Goal: Information Seeking & Learning: Learn about a topic

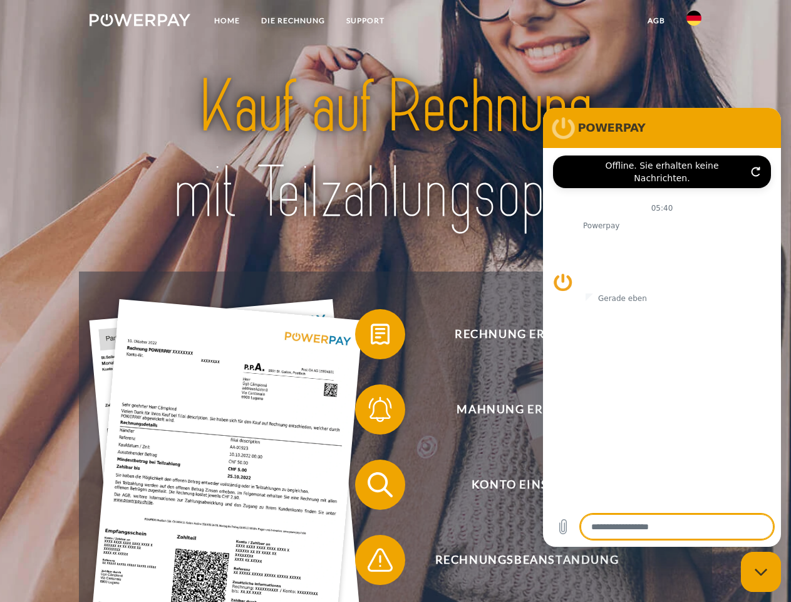
click at [140, 22] on img at bounding box center [140, 20] width 101 height 13
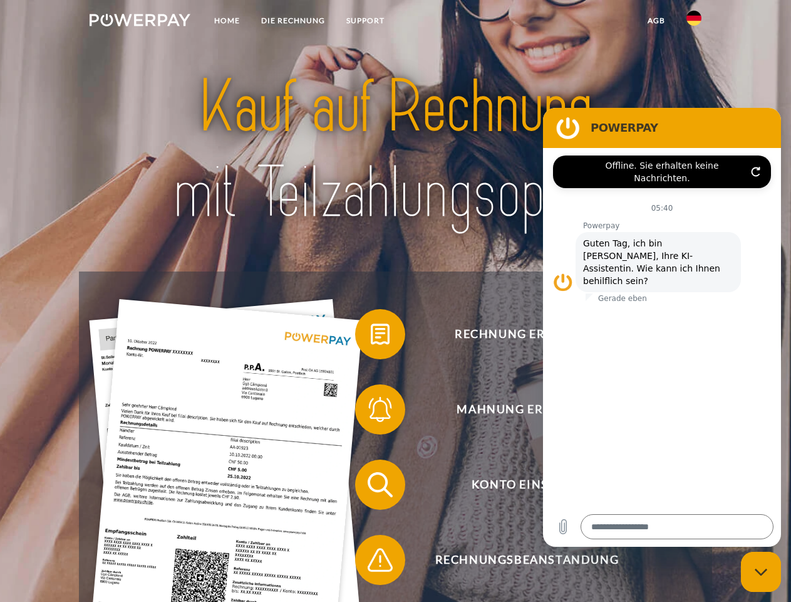
click at [694, 22] on img at bounding box center [694, 18] width 15 height 15
click at [656, 21] on link "agb" at bounding box center [656, 20] width 39 height 23
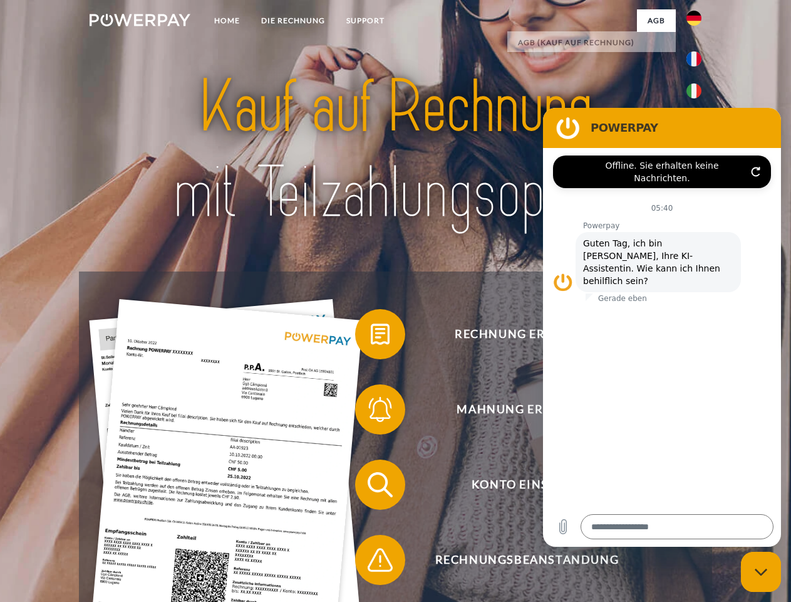
click at [371, 337] on span at bounding box center [361, 334] width 63 height 63
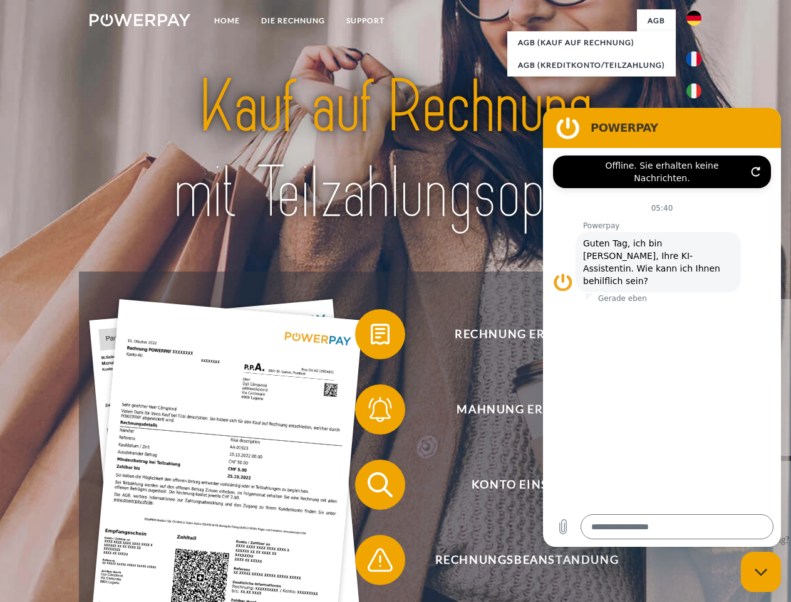
click at [371, 412] on span at bounding box center [361, 409] width 63 height 63
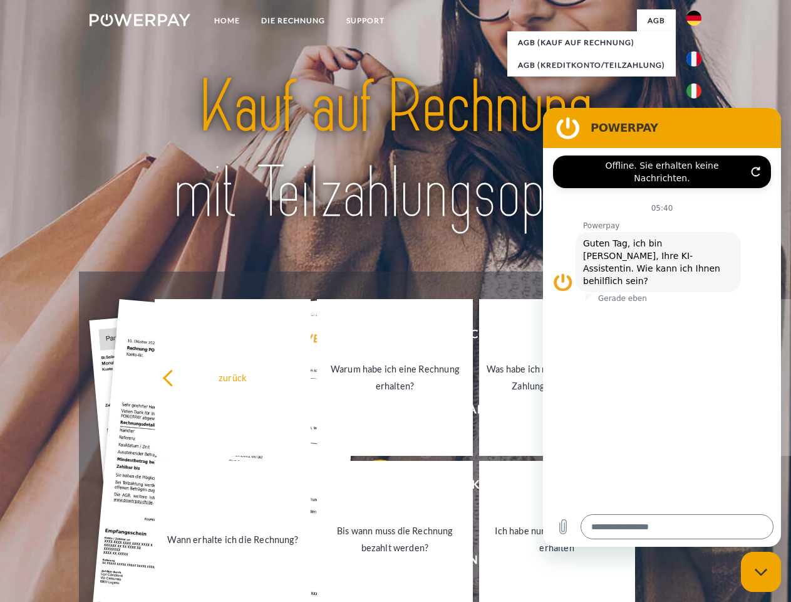
click at [371, 487] on link "Bis wann muss die Rechnung bezahlt werden?" at bounding box center [395, 539] width 156 height 157
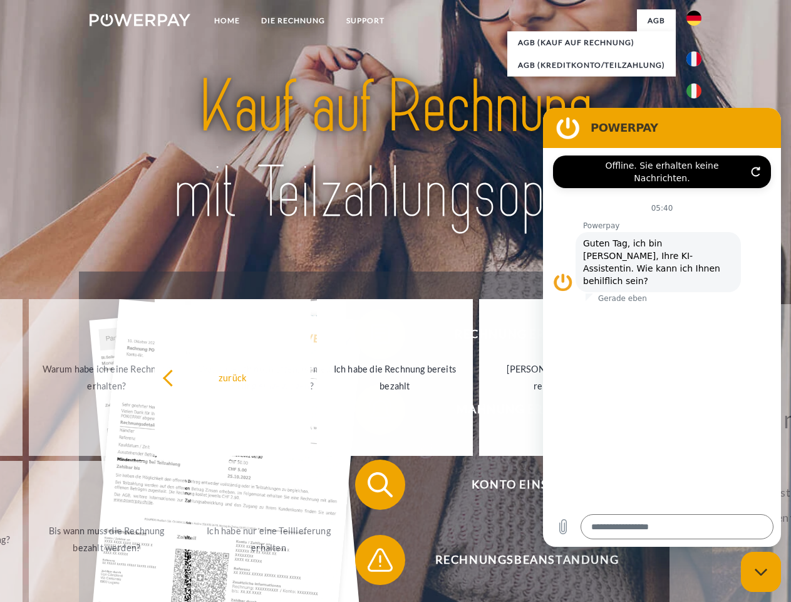
click at [371, 562] on span at bounding box center [361, 559] width 63 height 63
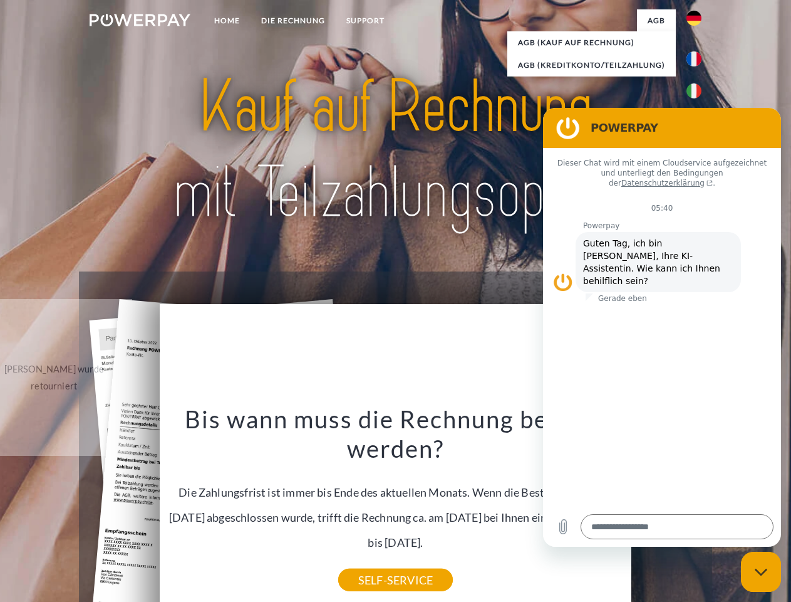
click at [761, 572] on icon "Messaging-Fenster schließen" at bounding box center [761, 572] width 13 height 8
type textarea "*"
